Goal: Task Accomplishment & Management: Manage account settings

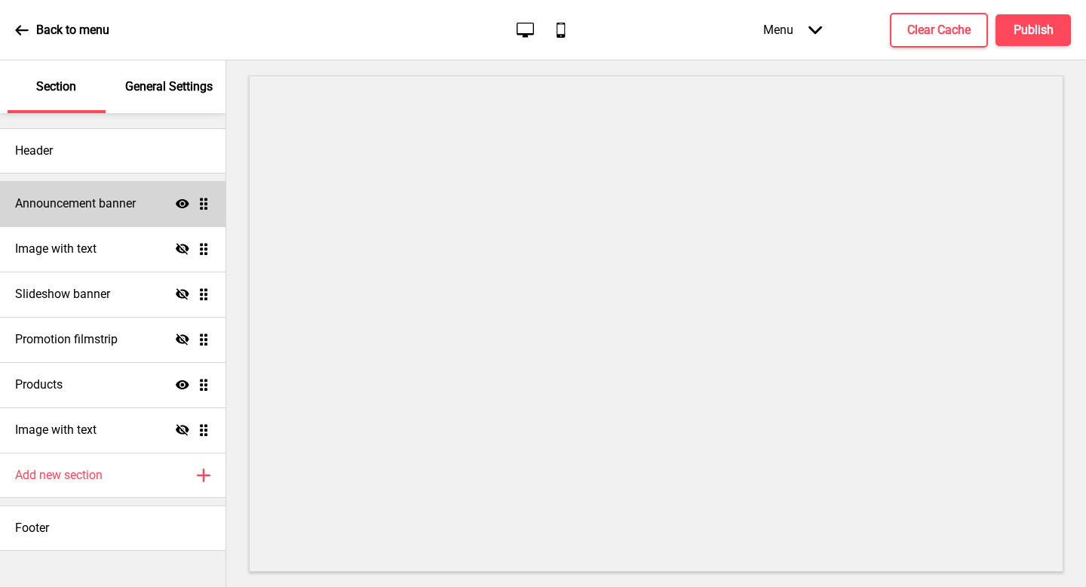
click at [66, 208] on h4 "Announcement banner" at bounding box center [75, 203] width 121 height 17
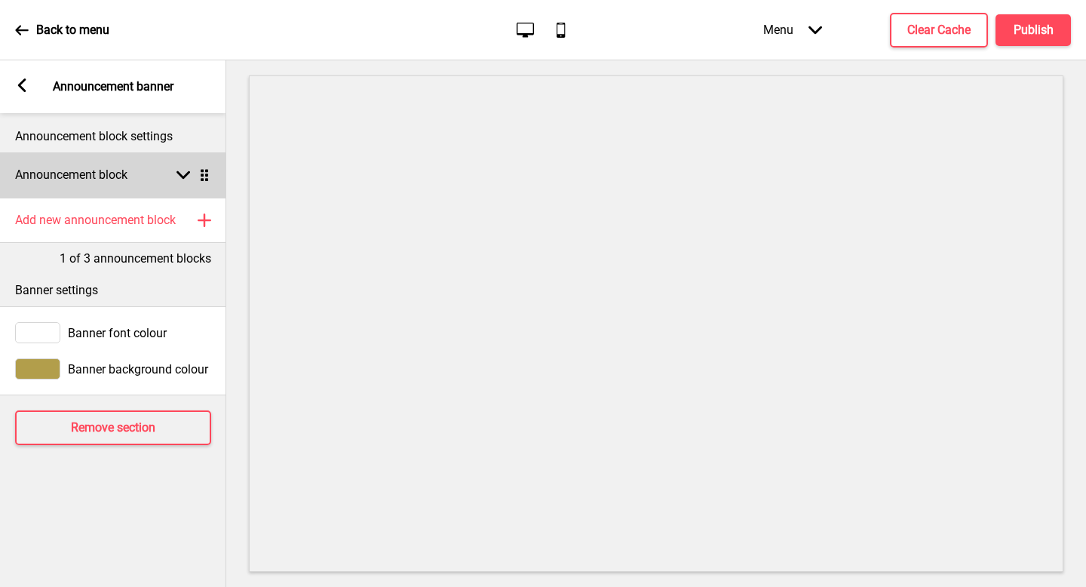
click at [124, 158] on div "Announcement block Arrow down Drag" at bounding box center [113, 174] width 226 height 45
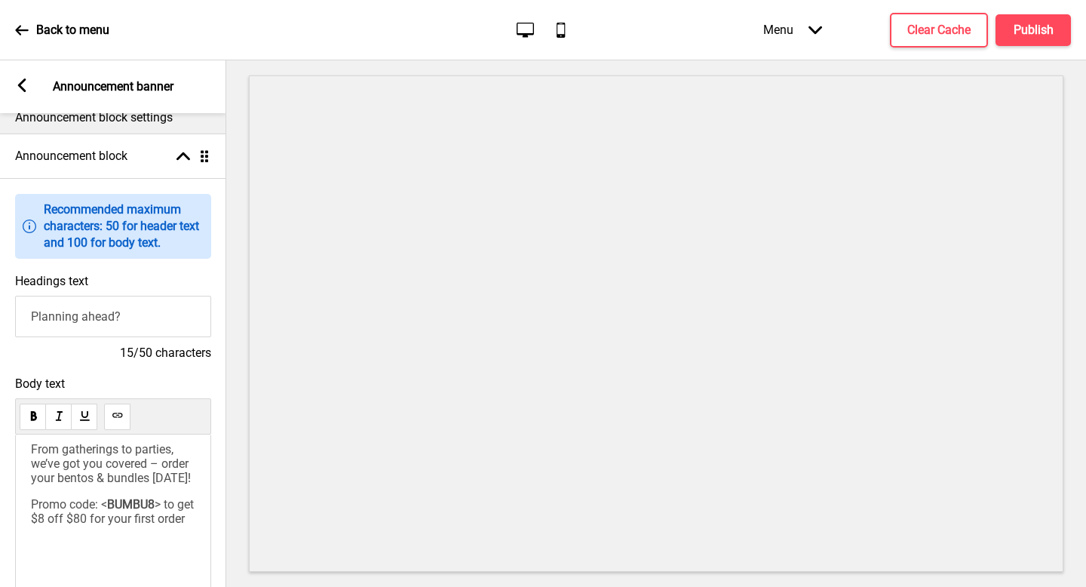
scroll to position [28, 0]
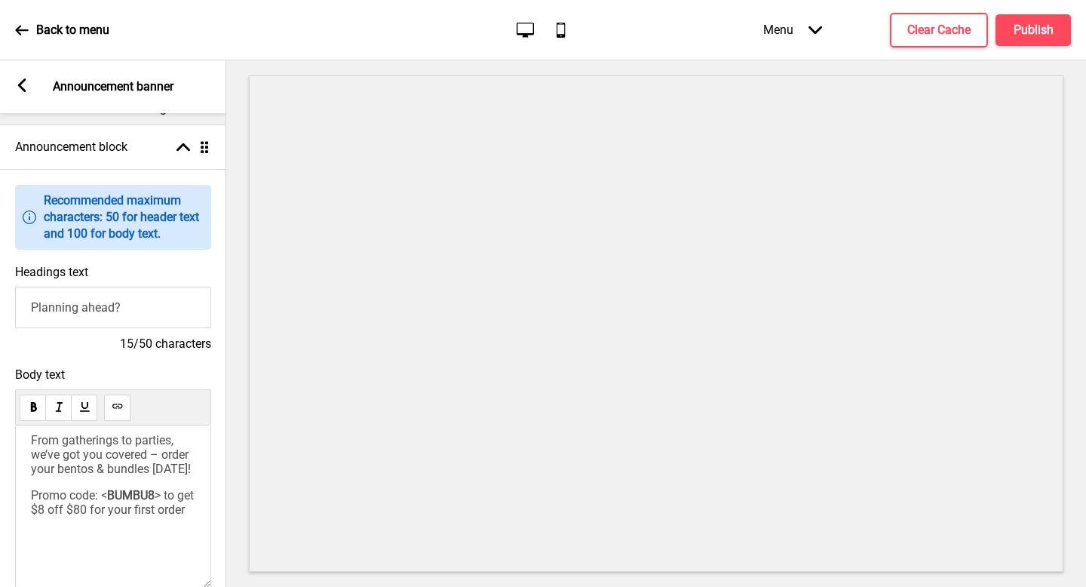
drag, startPoint x: 152, startPoint y: 455, endPoint x: 152, endPoint y: 466, distance: 10.6
click at [152, 458] on span "From gatherings to parties, we’ve got you covered – order your bentos & bundles…" at bounding box center [111, 454] width 161 height 43
click at [157, 470] on span "From gatherings to parties, we’ve got you covered – order your bentos & bundles…" at bounding box center [111, 454] width 161 height 43
click at [158, 470] on span "From gatherings to parties, we’ve got you covered – order your bentos & bundles…" at bounding box center [111, 454] width 161 height 43
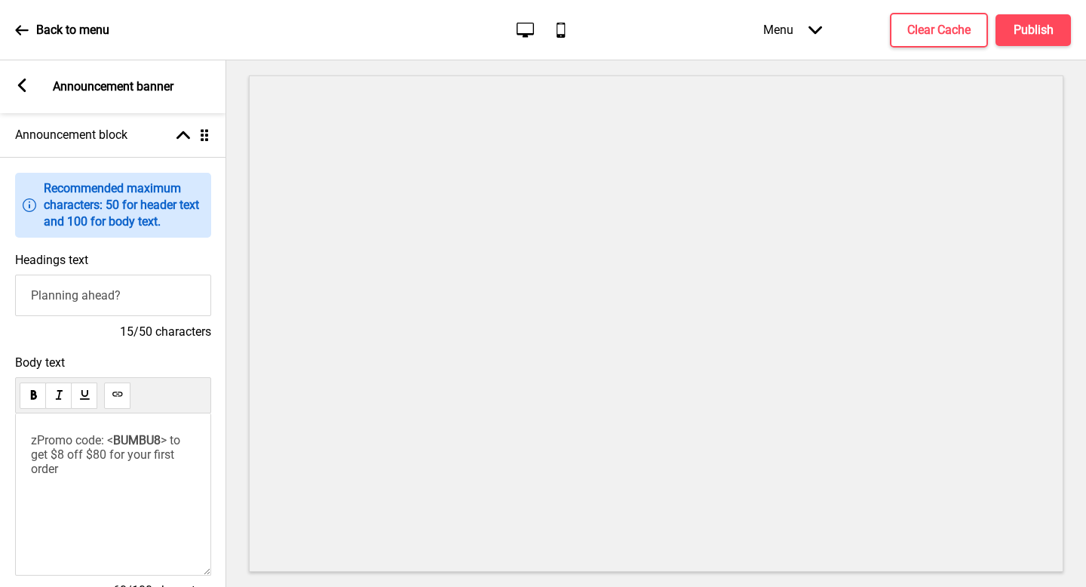
click at [16, 77] on div "Arrow left Announcement banner" at bounding box center [113, 86] width 226 height 53
click at [0, 20] on div "Back to menu Desktop Mobile Menu Arrow down Product Page Store Information Chec…" at bounding box center [543, 30] width 1086 height 60
click at [10, 27] on div "Back to menu Desktop Mobile Menu Arrow down Product Page Store Information Chec…" at bounding box center [543, 30] width 1086 height 60
click at [79, 35] on p "Back to menu" at bounding box center [72, 30] width 73 height 17
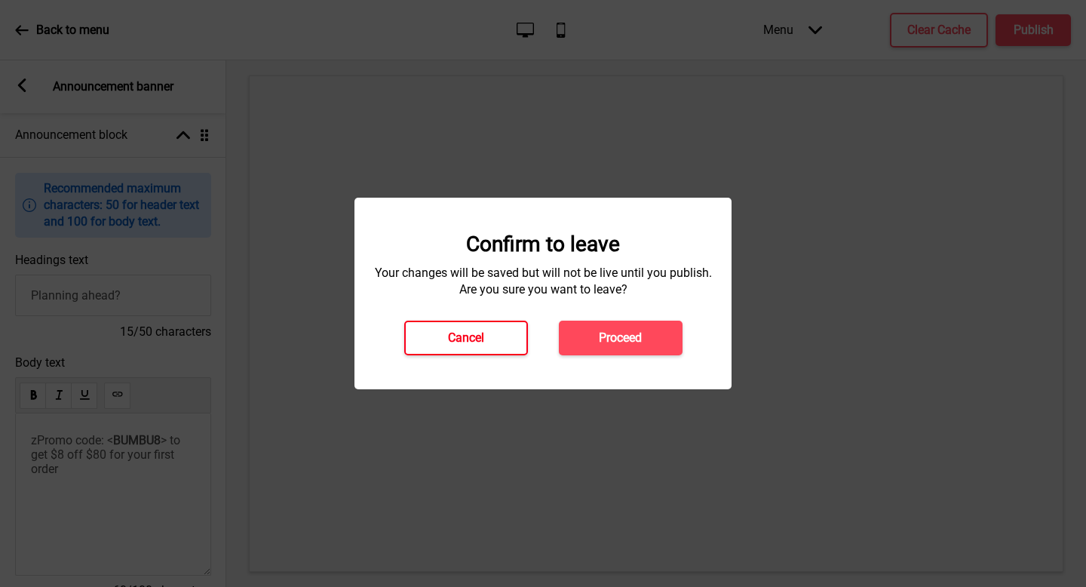
click at [481, 339] on h4 "Cancel" at bounding box center [466, 338] width 36 height 17
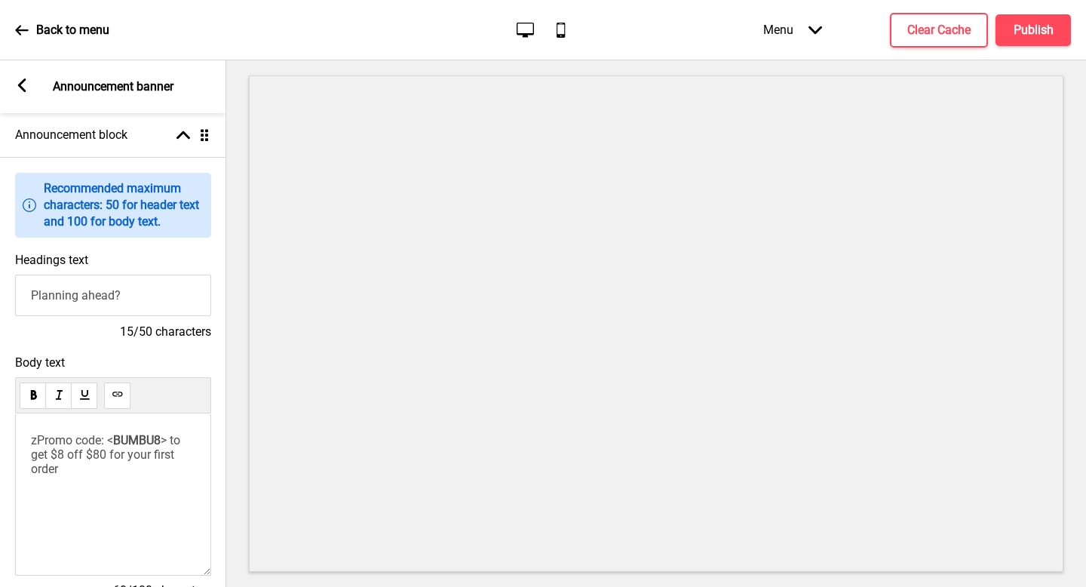
scroll to position [399, 0]
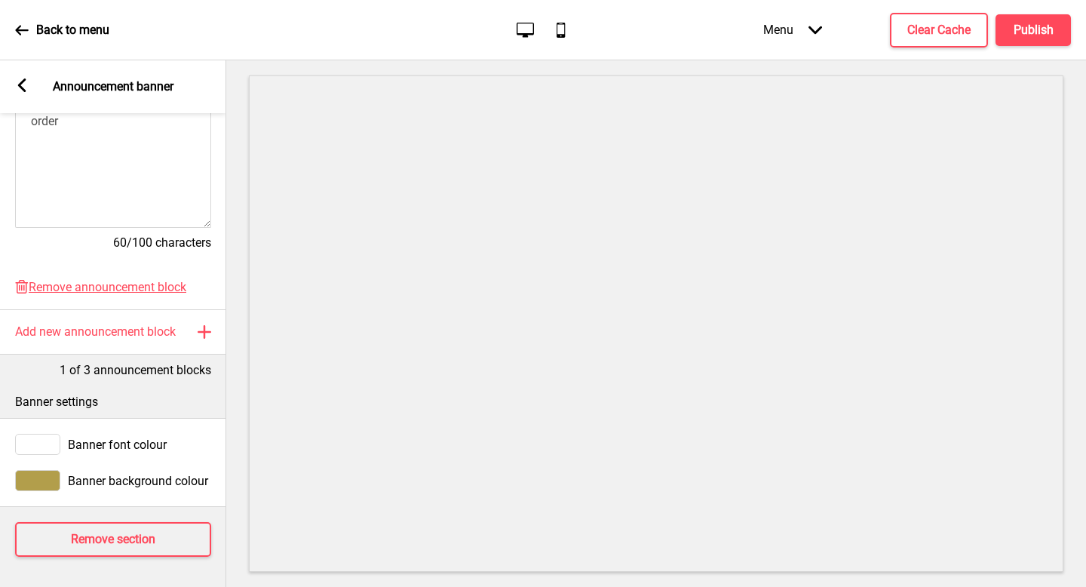
click at [25, 26] on icon at bounding box center [22, 30] width 14 height 14
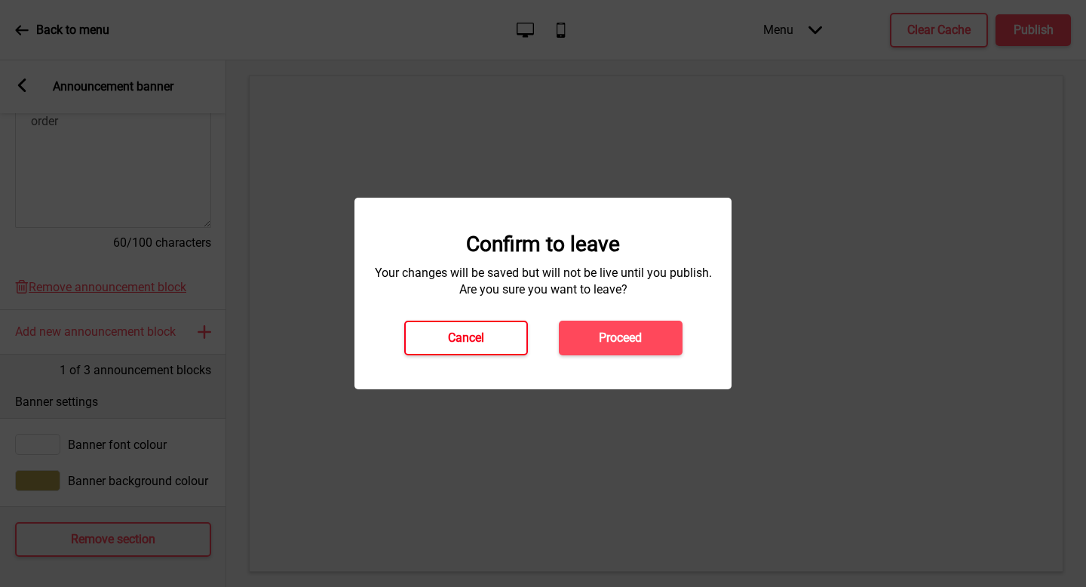
drag, startPoint x: 484, startPoint y: 343, endPoint x: 604, endPoint y: 237, distance: 159.3
click at [604, 237] on div "Confirm to leave Your changes will be saved but will not be live until you publ…" at bounding box center [543, 294] width 347 height 124
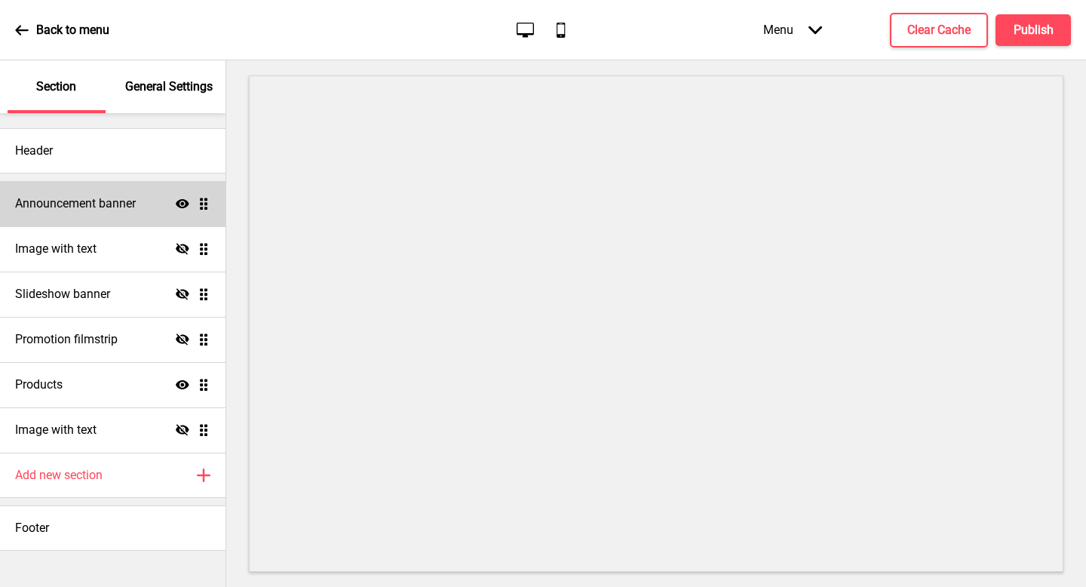
click at [103, 200] on h4 "Announcement banner" at bounding box center [75, 203] width 121 height 17
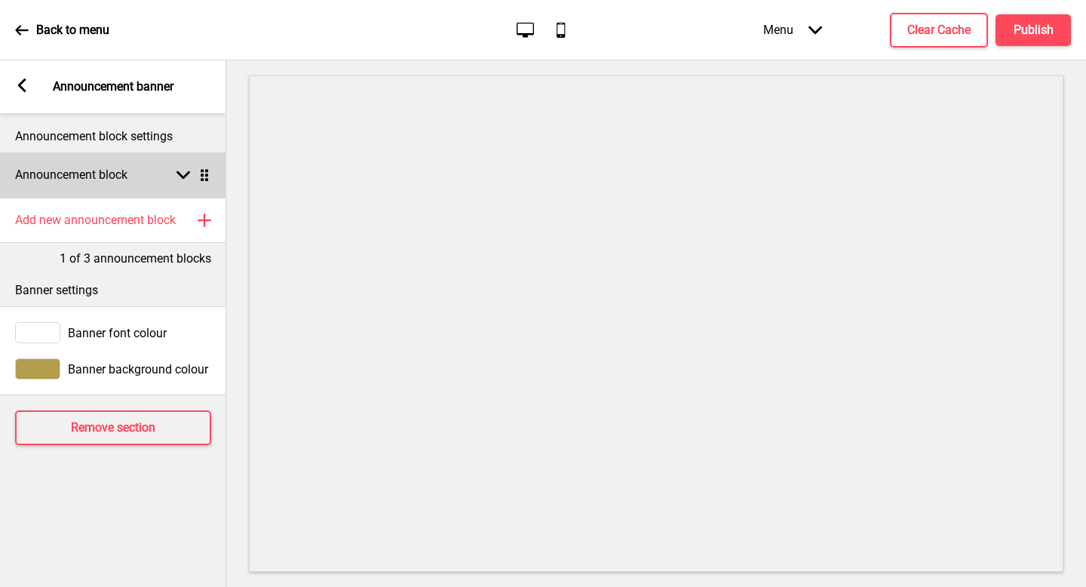
click at [143, 163] on div "Announcement block Arrow down Drag" at bounding box center [113, 174] width 226 height 45
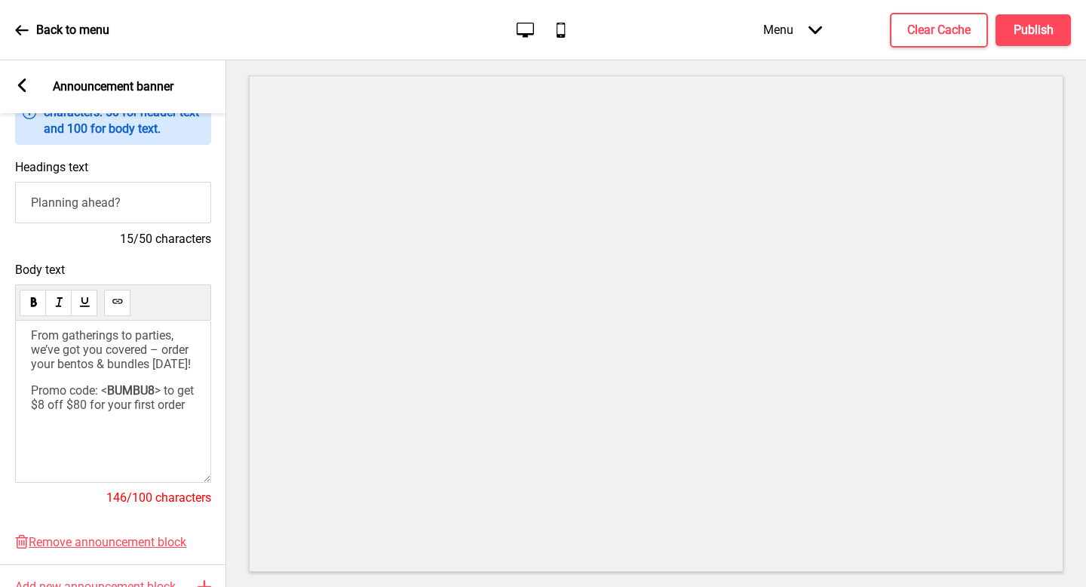
scroll to position [133, 0]
click at [162, 373] on div "From gatherings to parties, we’ve got you covered – order your bentos & bundles…" at bounding box center [113, 370] width 164 height 84
click at [35, 371] on span "From gatherings to parties, we’ve got you covered – order your bentos & bundles…" at bounding box center [111, 349] width 161 height 43
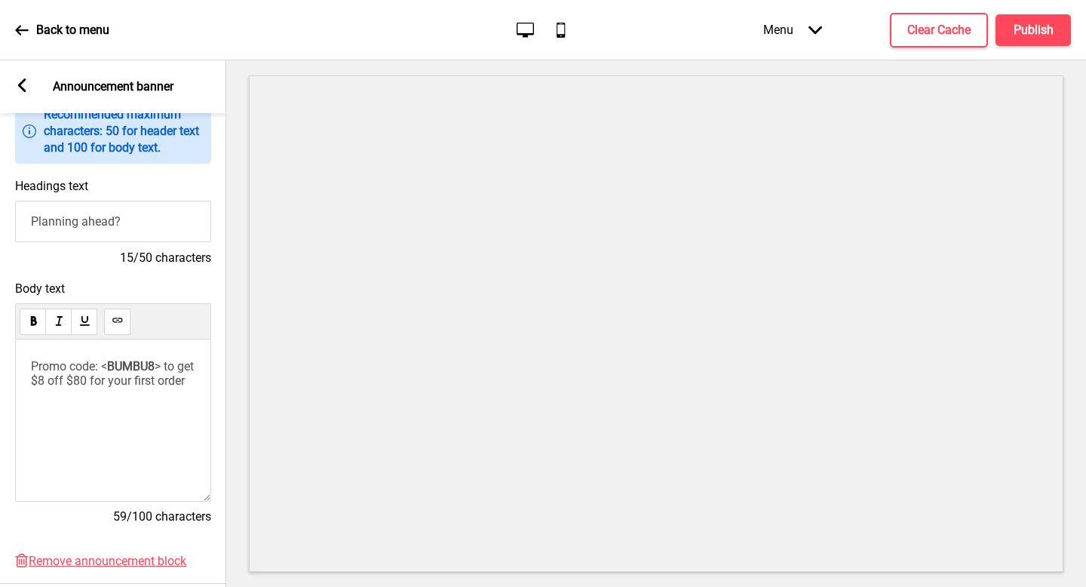
scroll to position [287, 0]
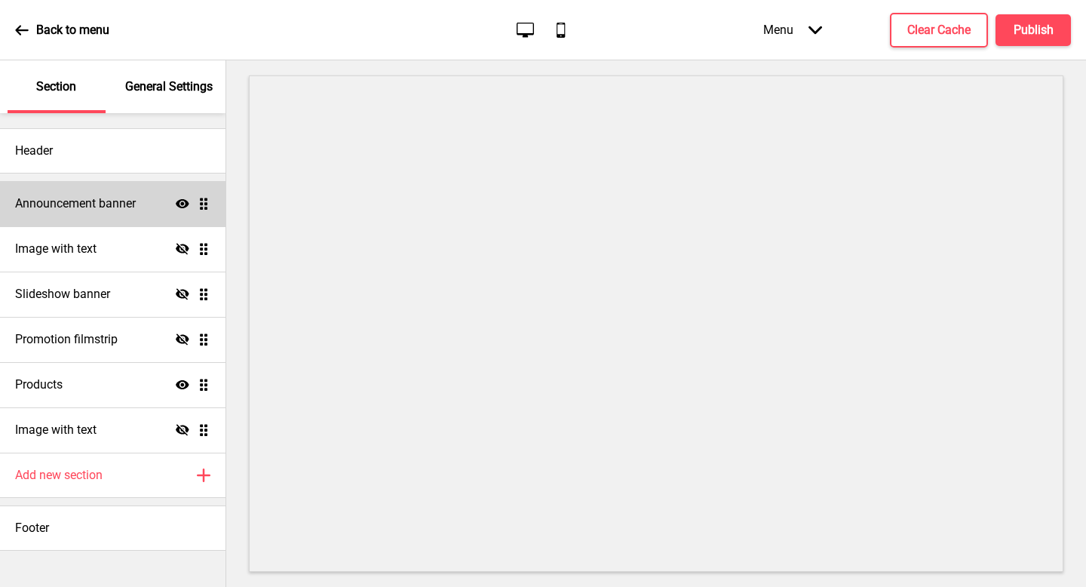
click at [87, 208] on h4 "Announcement banner" at bounding box center [75, 203] width 121 height 17
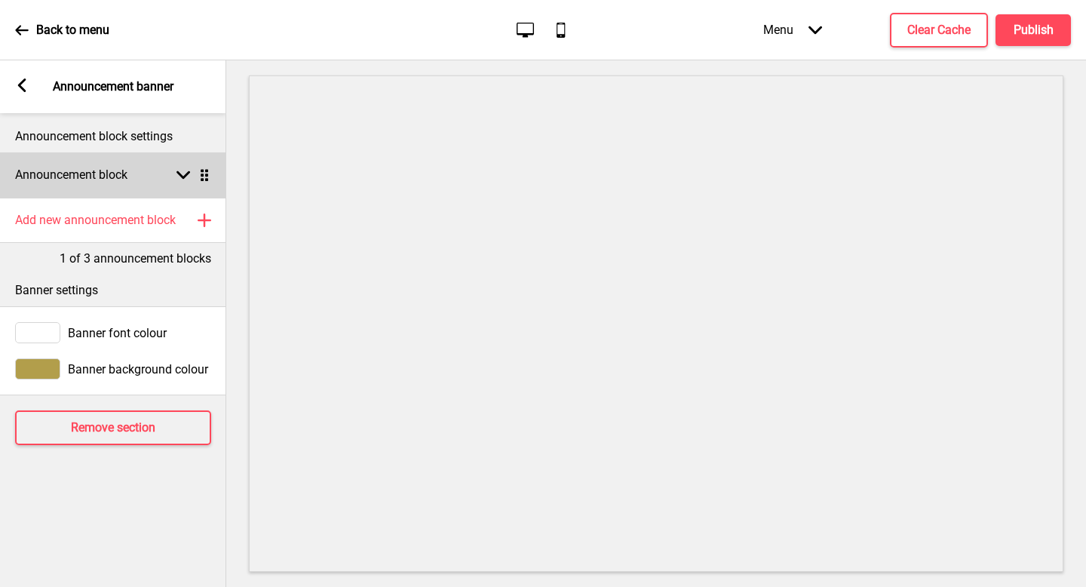
click at [105, 179] on h4 "Announcement block" at bounding box center [71, 175] width 112 height 17
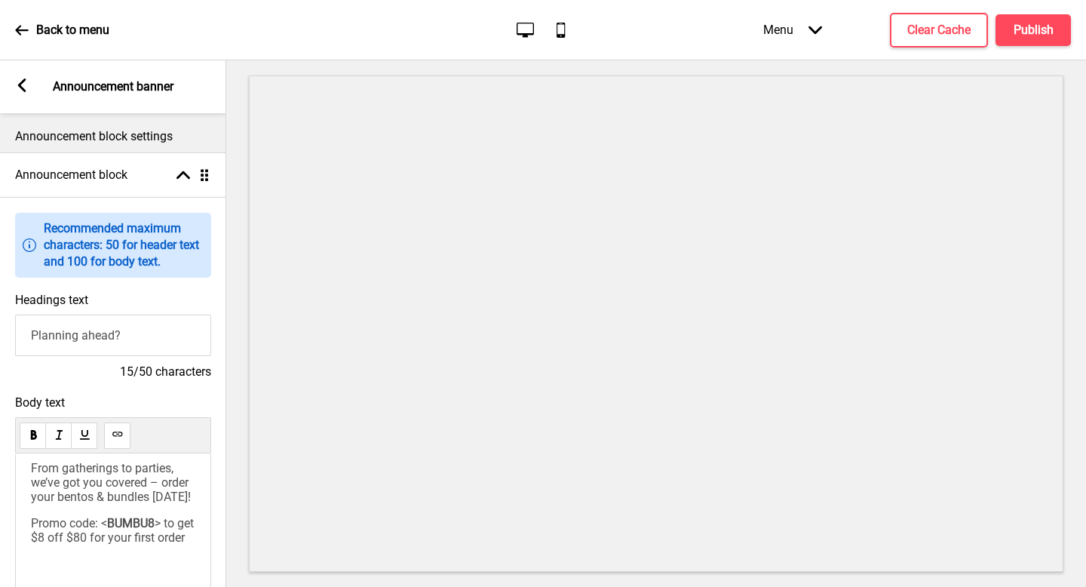
click at [146, 494] on span "From gatherings to parties, we’ve got you covered – order your bentos & bundles…" at bounding box center [111, 482] width 161 height 43
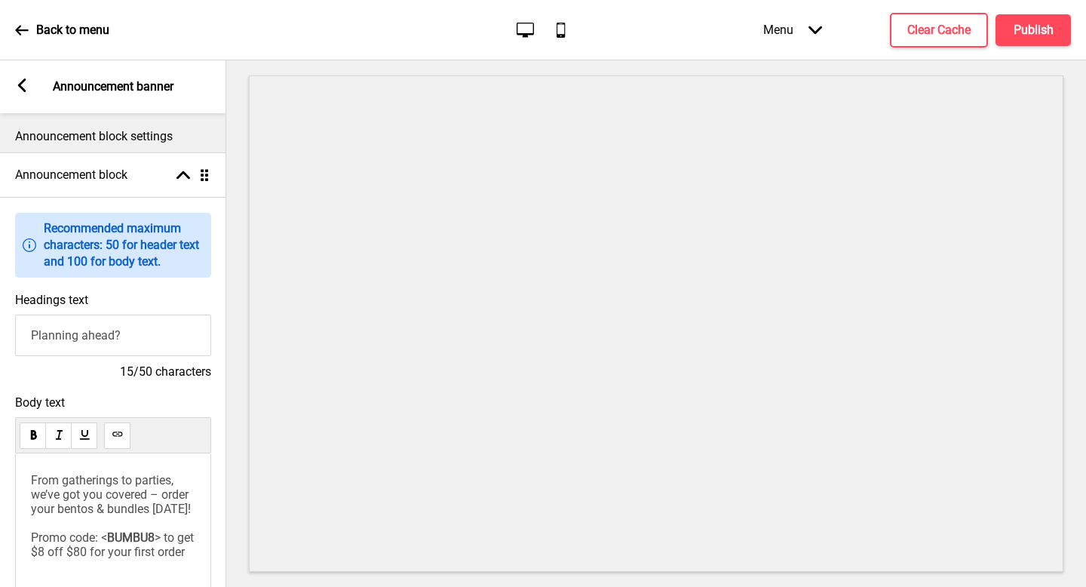
scroll to position [27, 0]
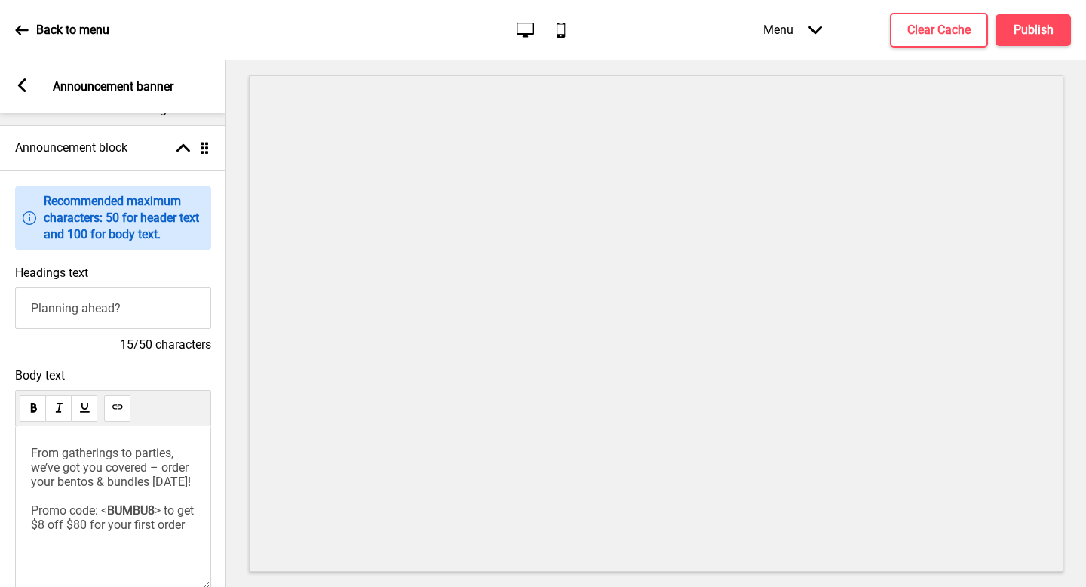
click at [147, 491] on p "From gatherings to parties, we’ve got you covered – order your bentos & bundles…" at bounding box center [113, 489] width 164 height 86
click at [173, 484] on span "From gatherings to parties, we’ve got you covered – order your bentos & bundles…" at bounding box center [111, 482] width 161 height 72
click at [142, 496] on p "From gatherings to parties, we’ve got you covered – order your bentos today! Pr…" at bounding box center [113, 489] width 164 height 86
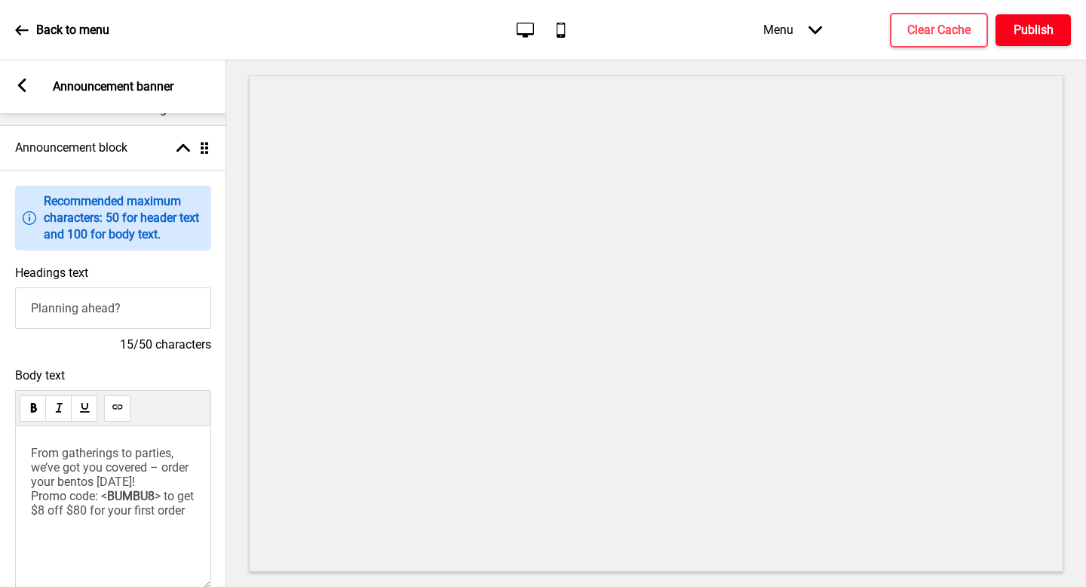
click at [1023, 25] on h4 "Publish" at bounding box center [1034, 30] width 40 height 17
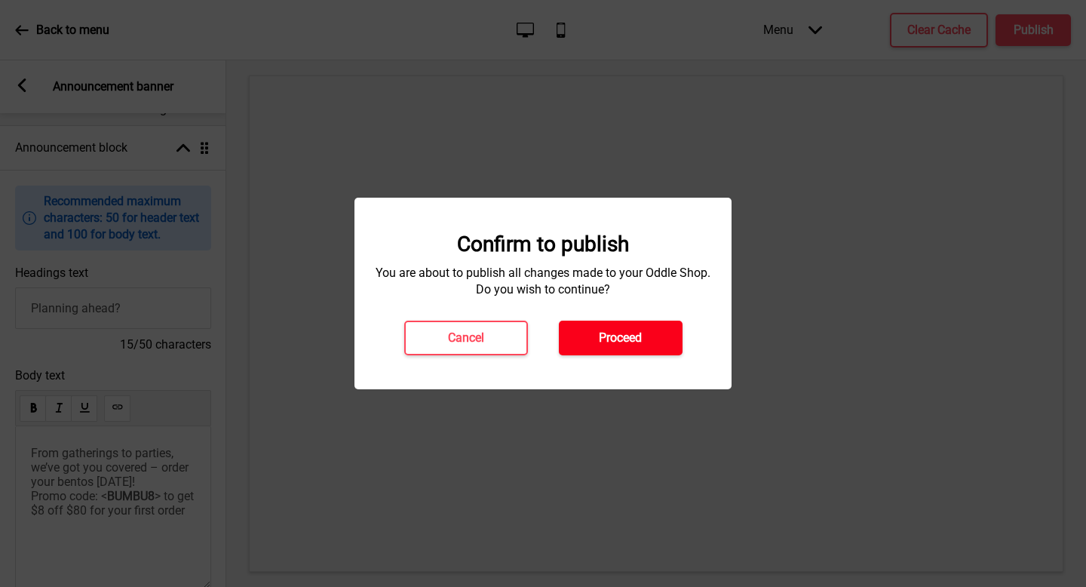
click at [610, 340] on h4 "Proceed" at bounding box center [620, 338] width 43 height 17
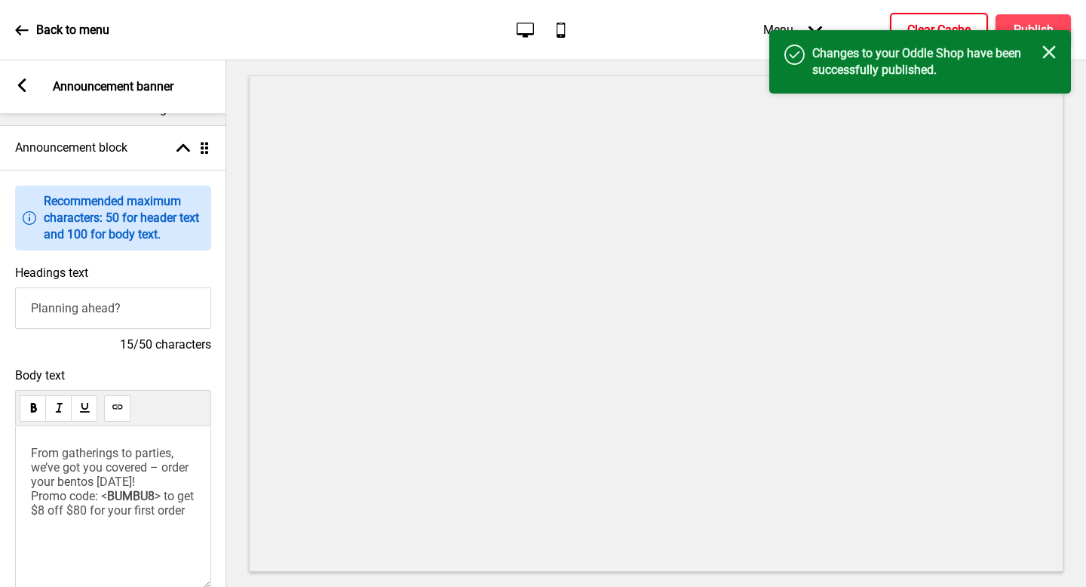
drag, startPoint x: 1051, startPoint y: 51, endPoint x: 933, endPoint y: 28, distance: 120.0
click at [1051, 51] on icon "Close" at bounding box center [1050, 52] width 14 height 14
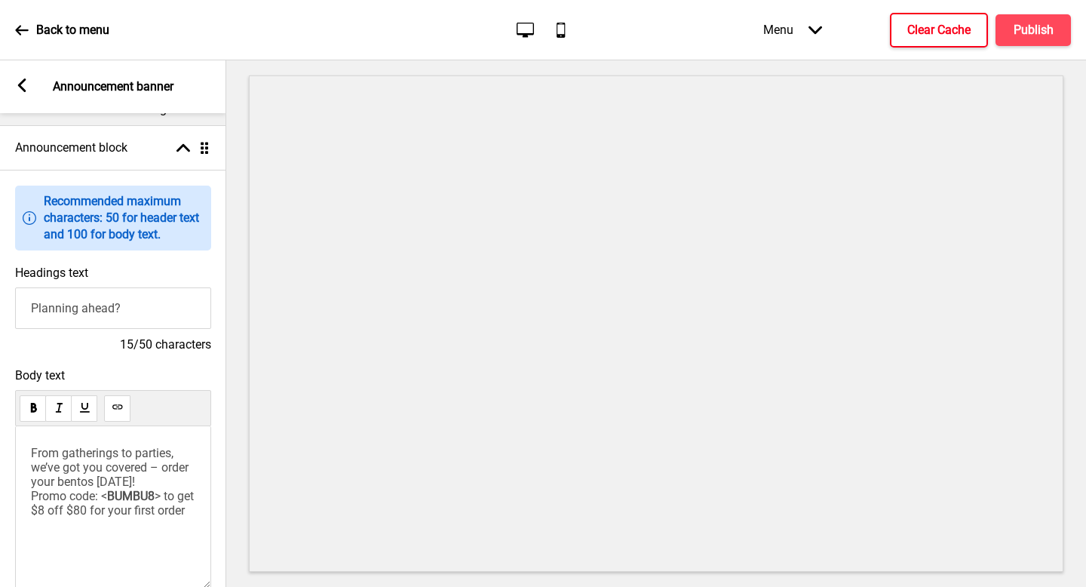
click at [920, 26] on h4 "Clear Cache" at bounding box center [939, 30] width 63 height 17
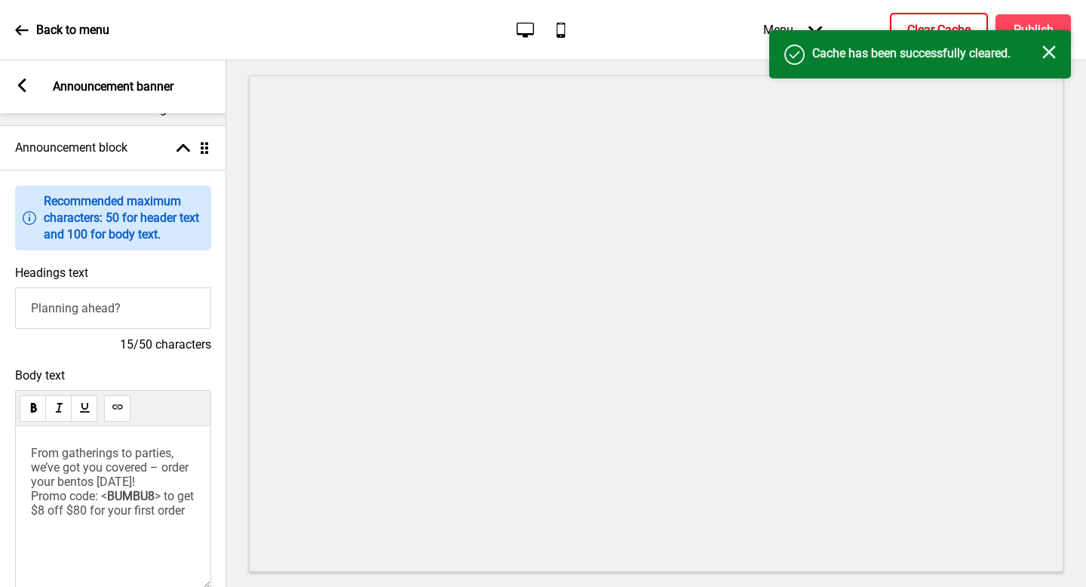
click at [1046, 50] on rect at bounding box center [1050, 52] width 14 height 14
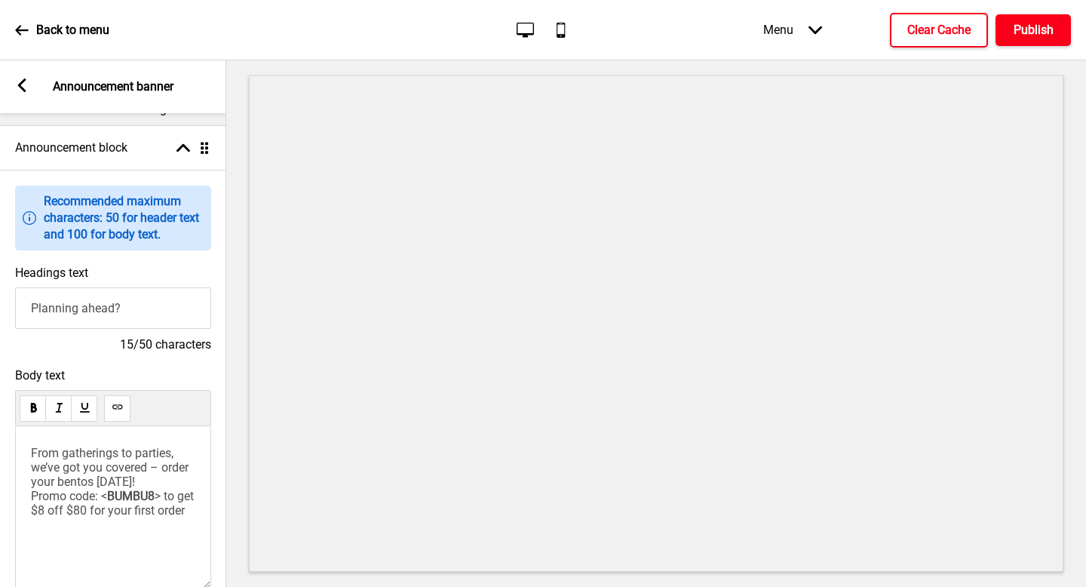
click at [1044, 29] on h4 "Publish" at bounding box center [1034, 30] width 40 height 17
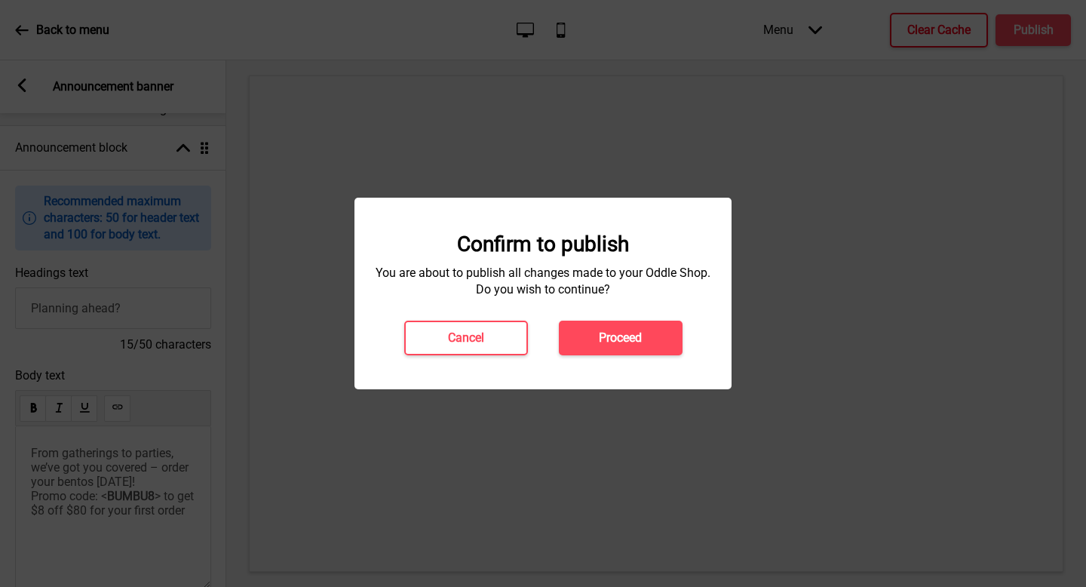
click at [640, 340] on h4 "Proceed" at bounding box center [620, 338] width 43 height 17
